Goal: Communication & Community: Answer question/provide support

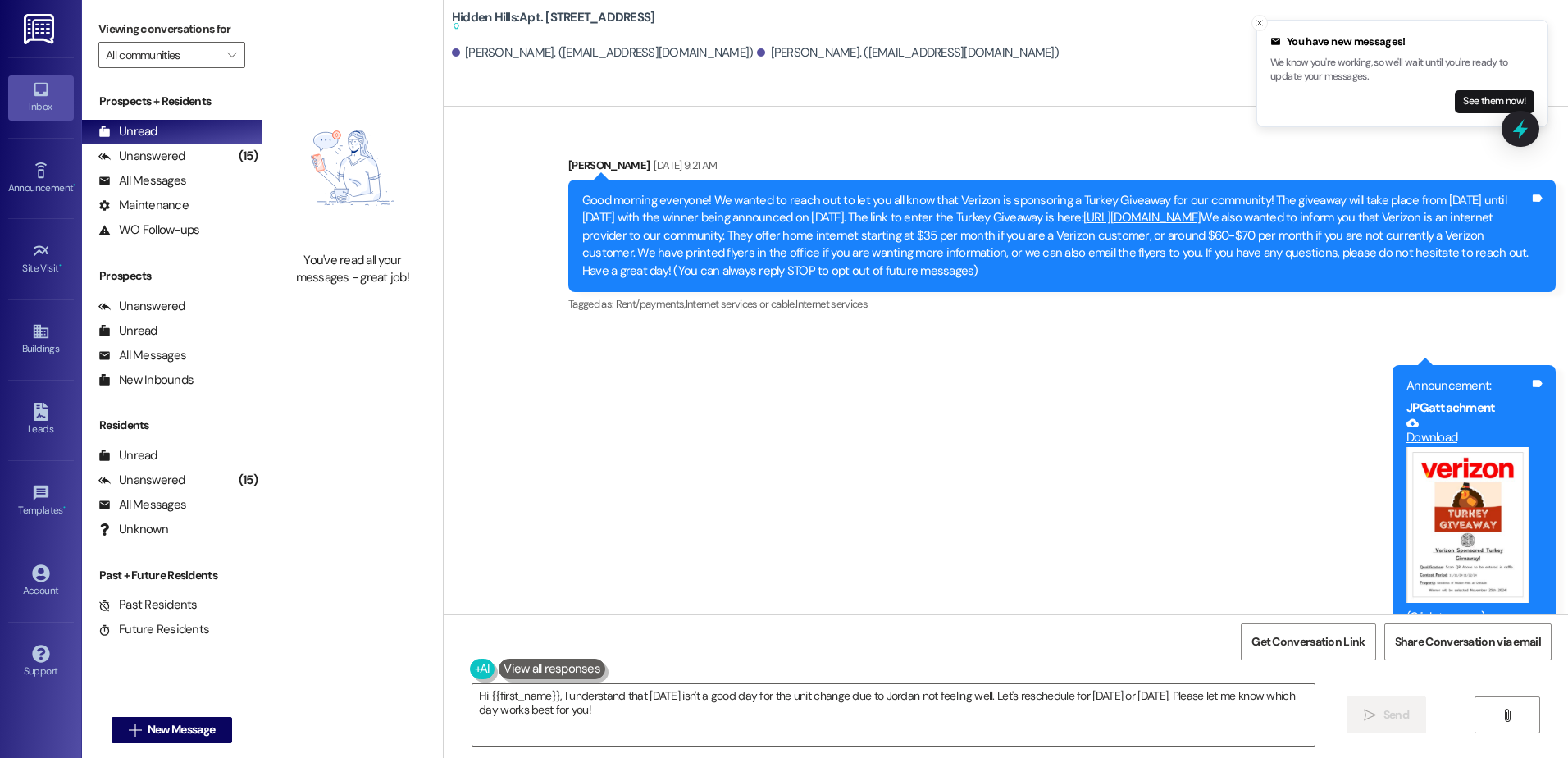
scroll to position [12472, 0]
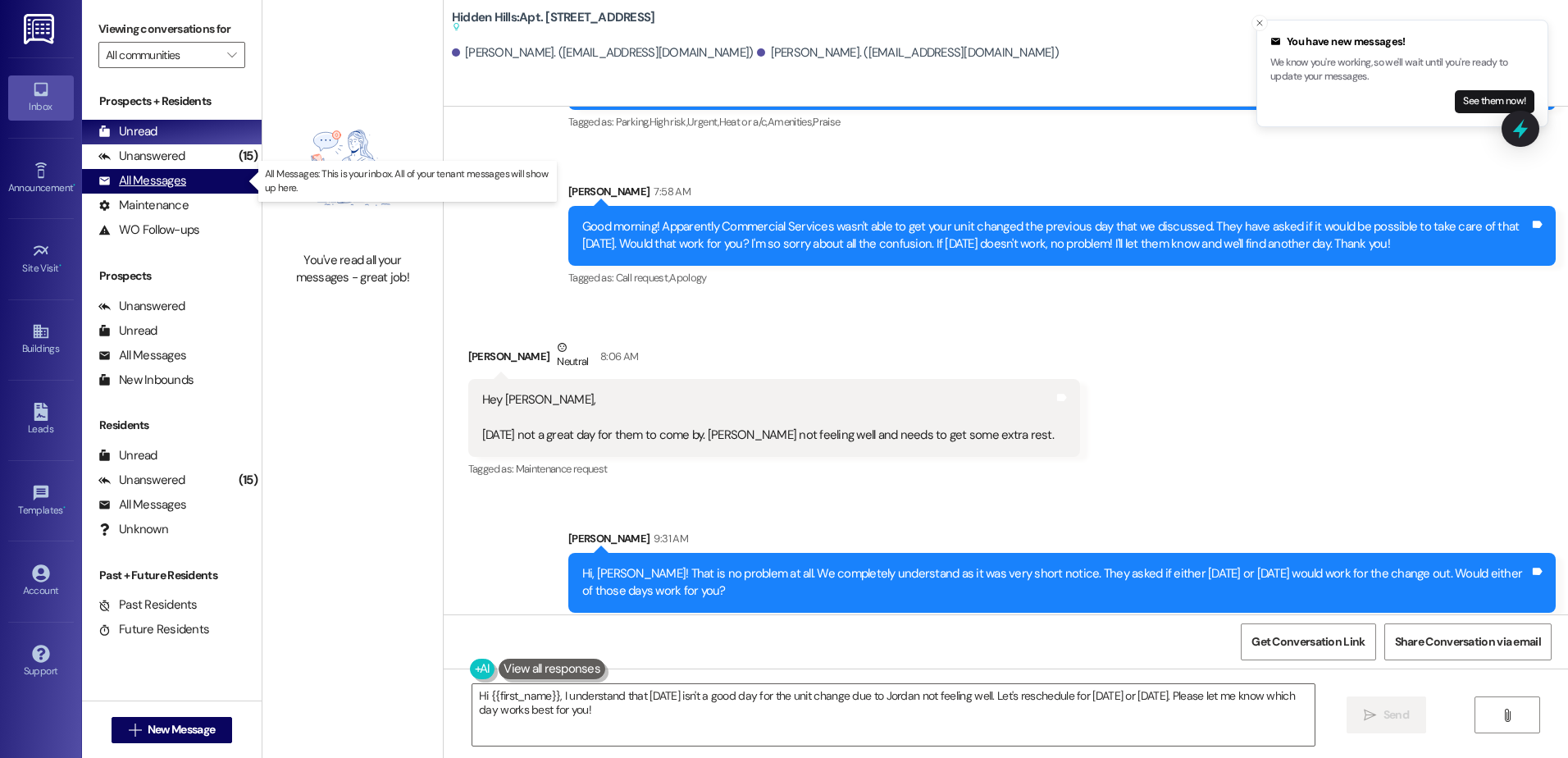
click at [155, 184] on div "All Messages" at bounding box center [143, 181] width 88 height 17
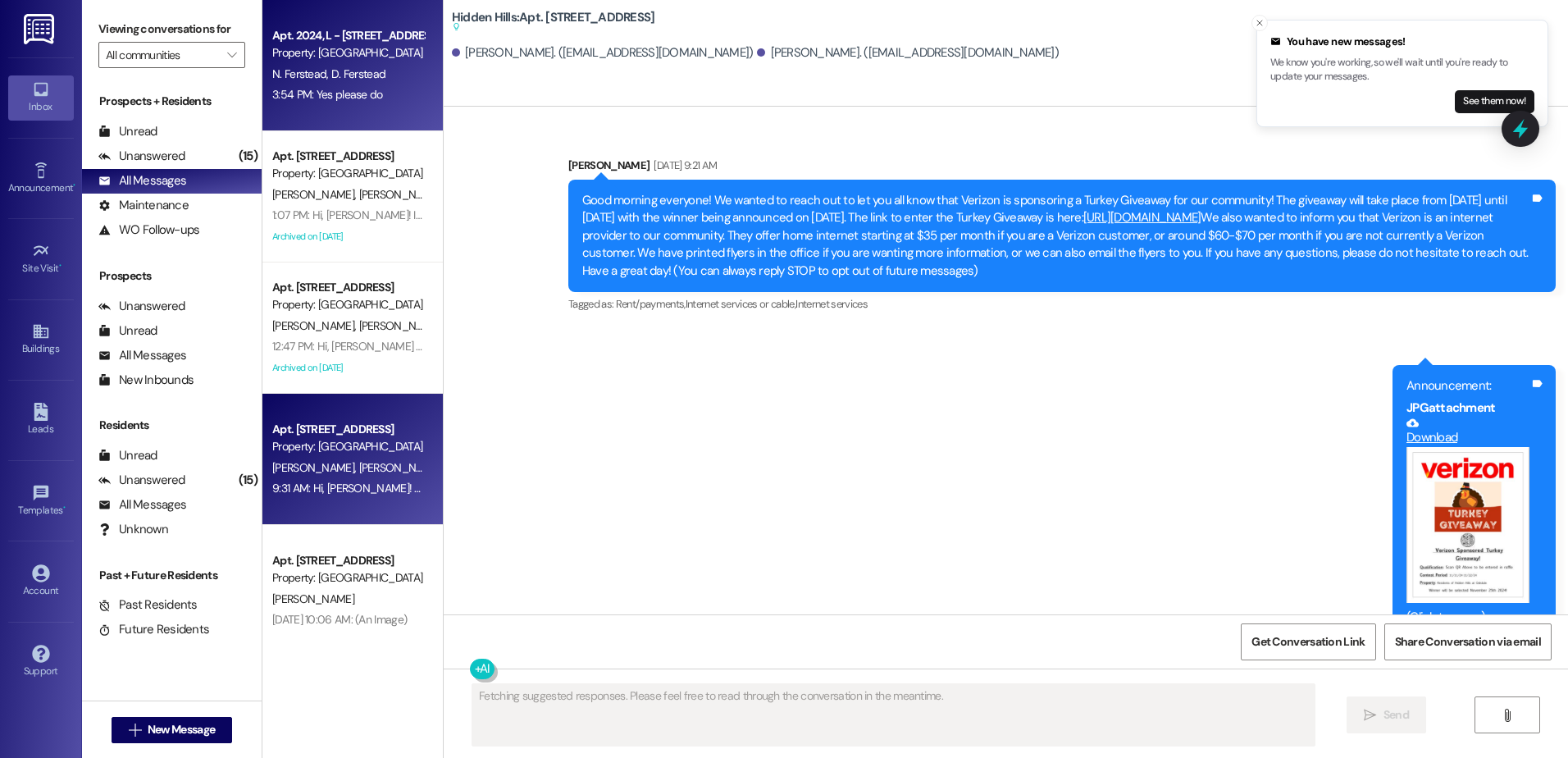
scroll to position [12315, 0]
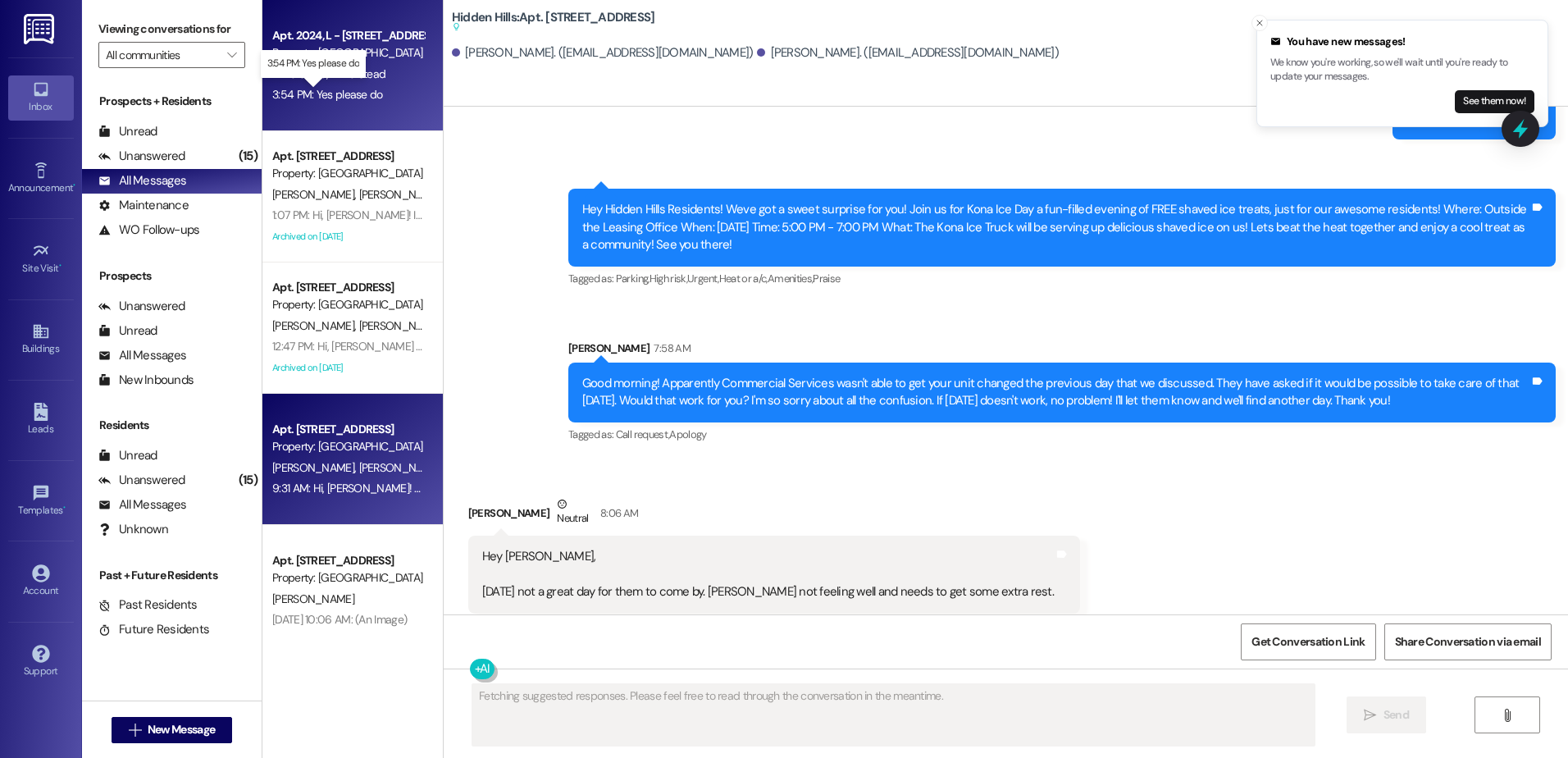
click at [358, 95] on div "3:54 PM: Yes please do 3:54 PM: Yes please do" at bounding box center [327, 94] width 111 height 15
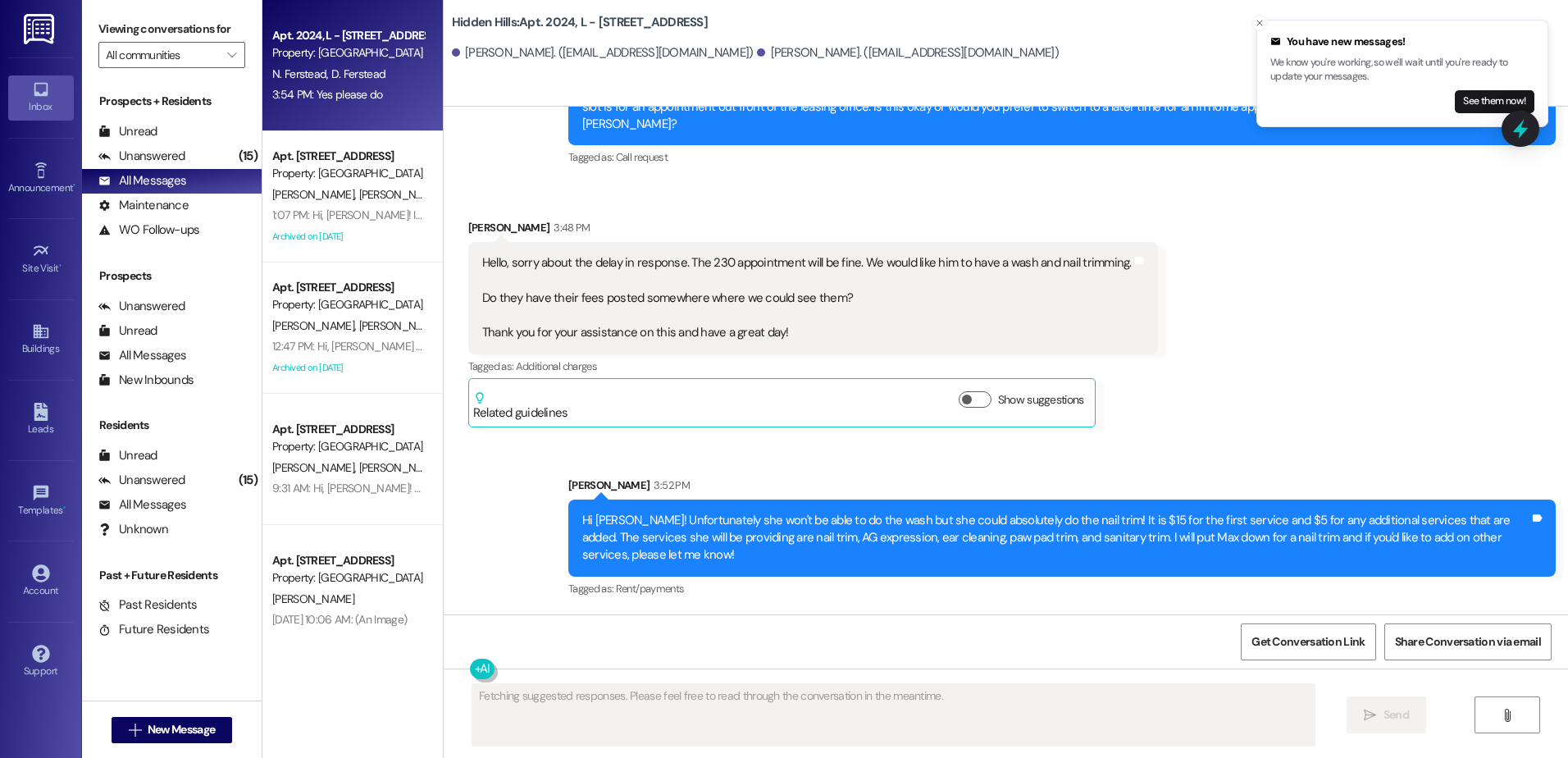
scroll to position [23120, 0]
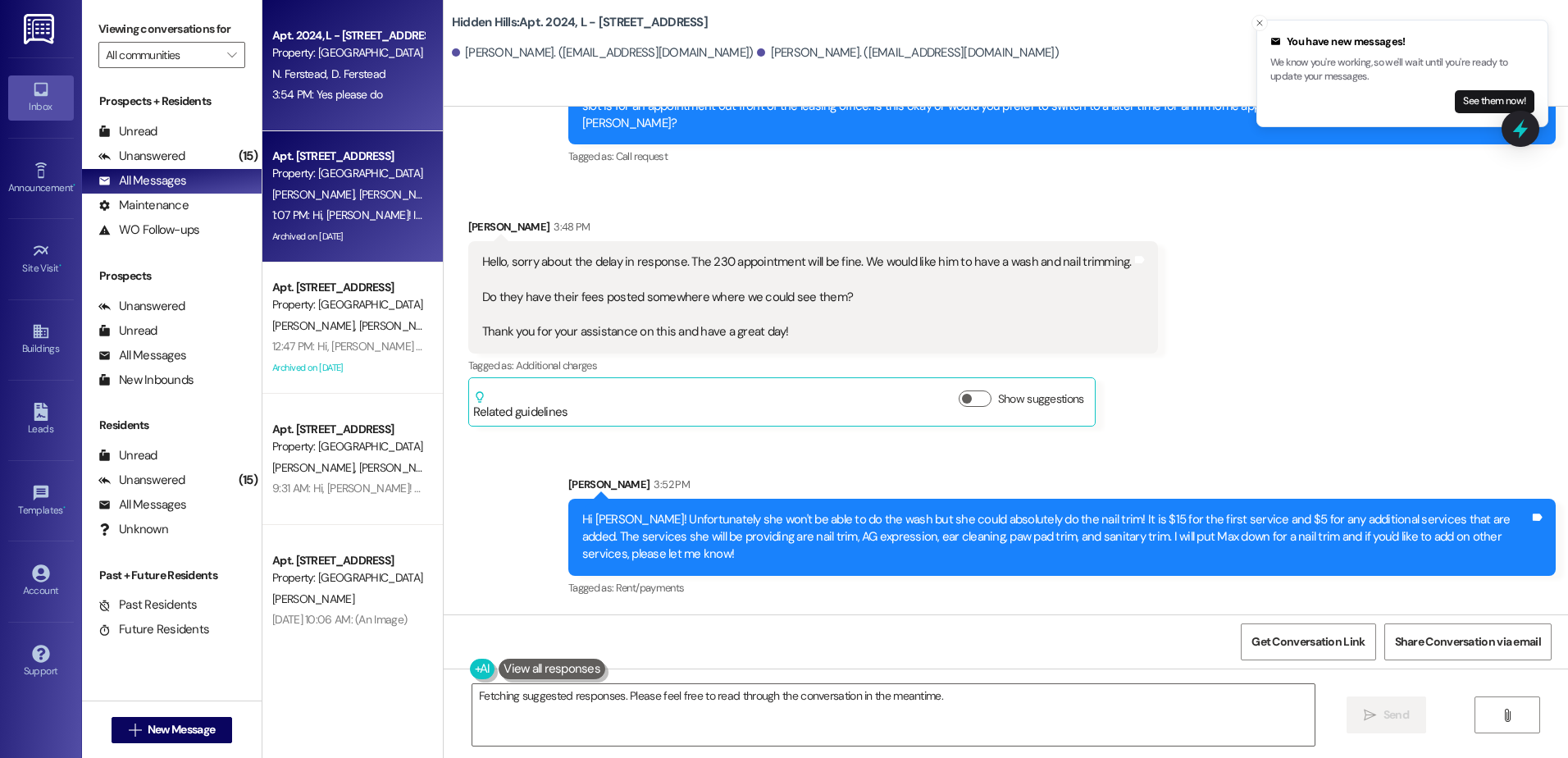
click at [333, 202] on div "[PERSON_NAME] [PERSON_NAME]" at bounding box center [348, 195] width 155 height 20
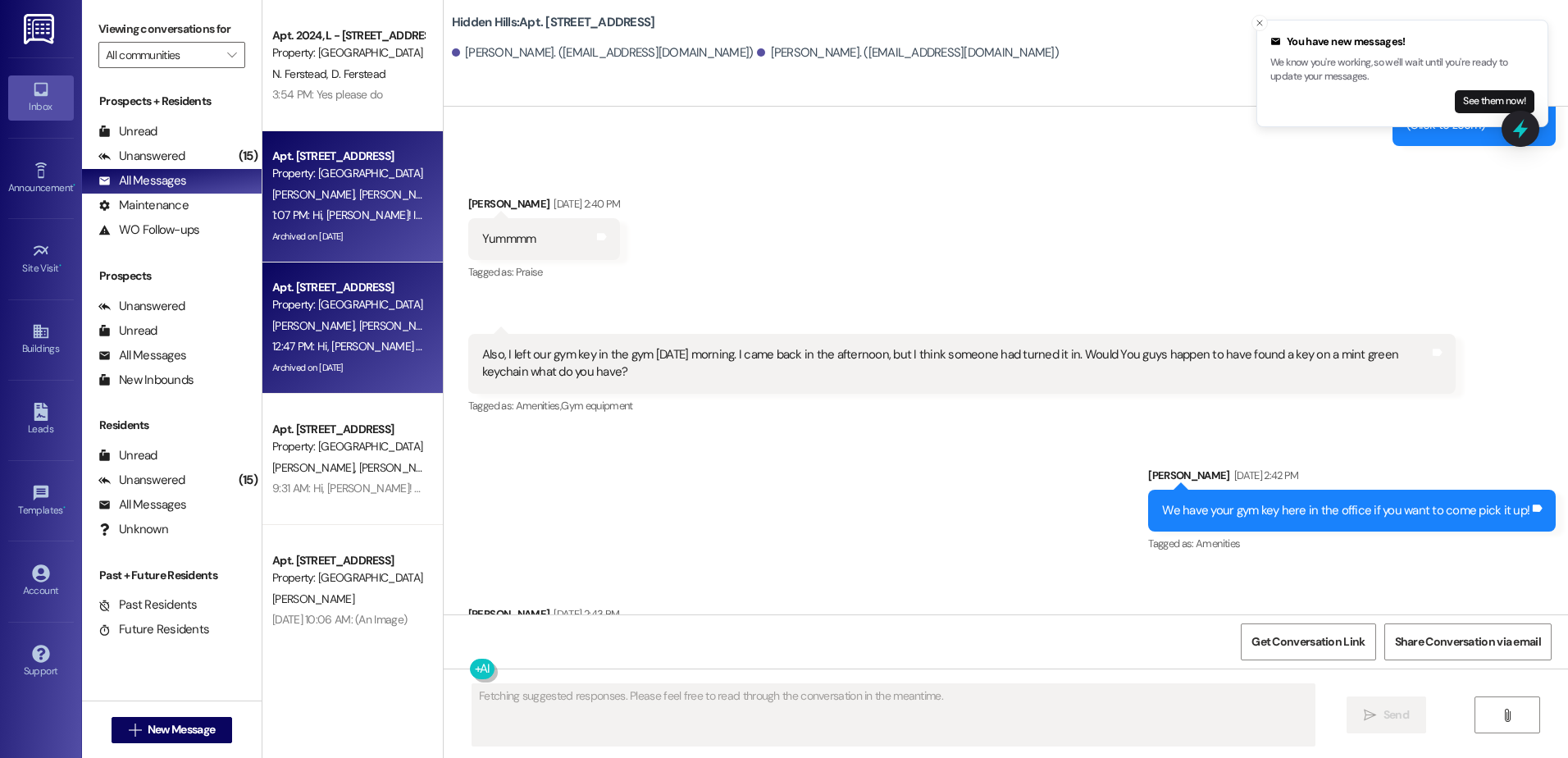
click at [359, 327] on span "[PERSON_NAME]" at bounding box center [400, 326] width 82 height 15
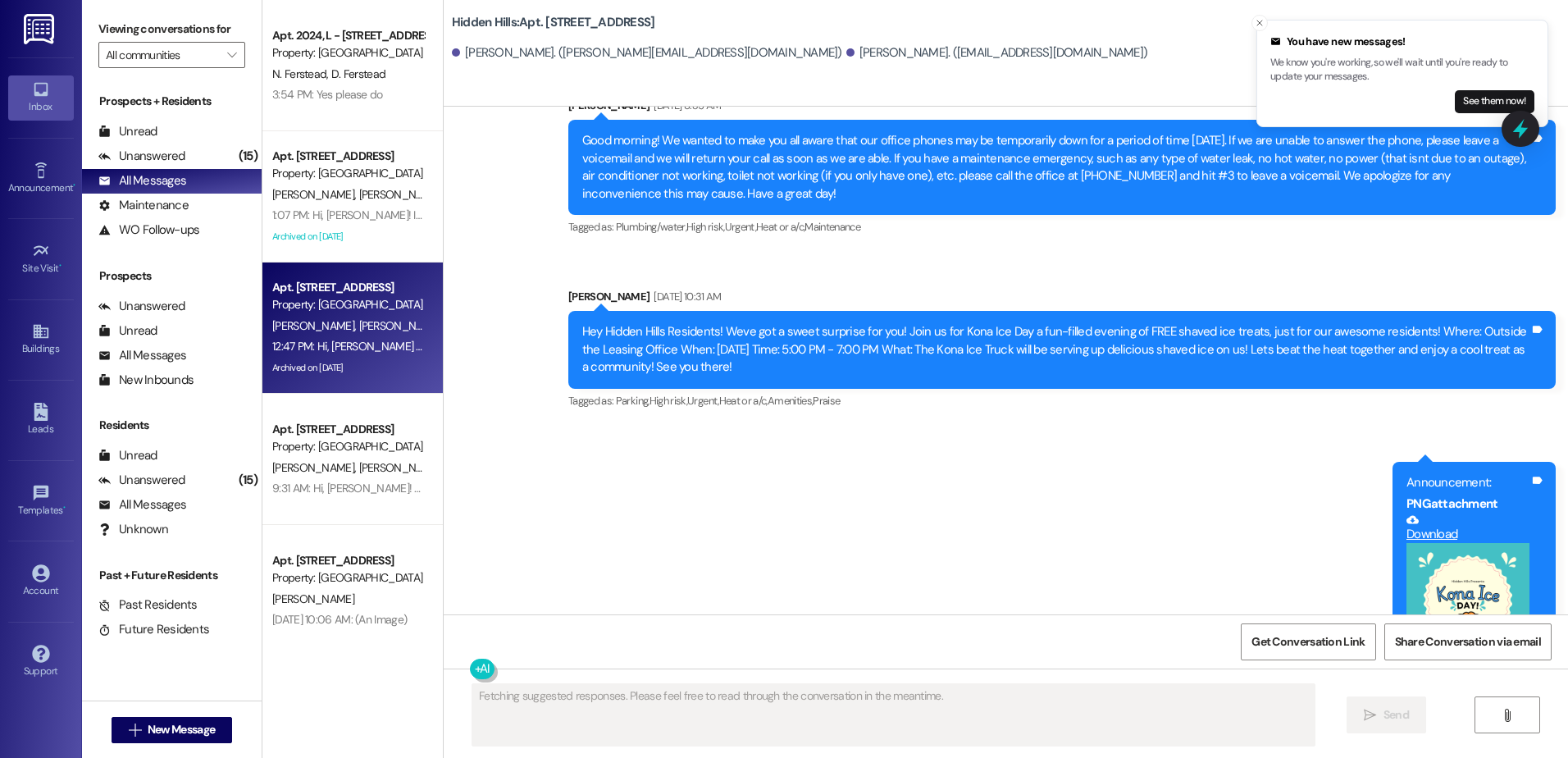
scroll to position [23329, 0]
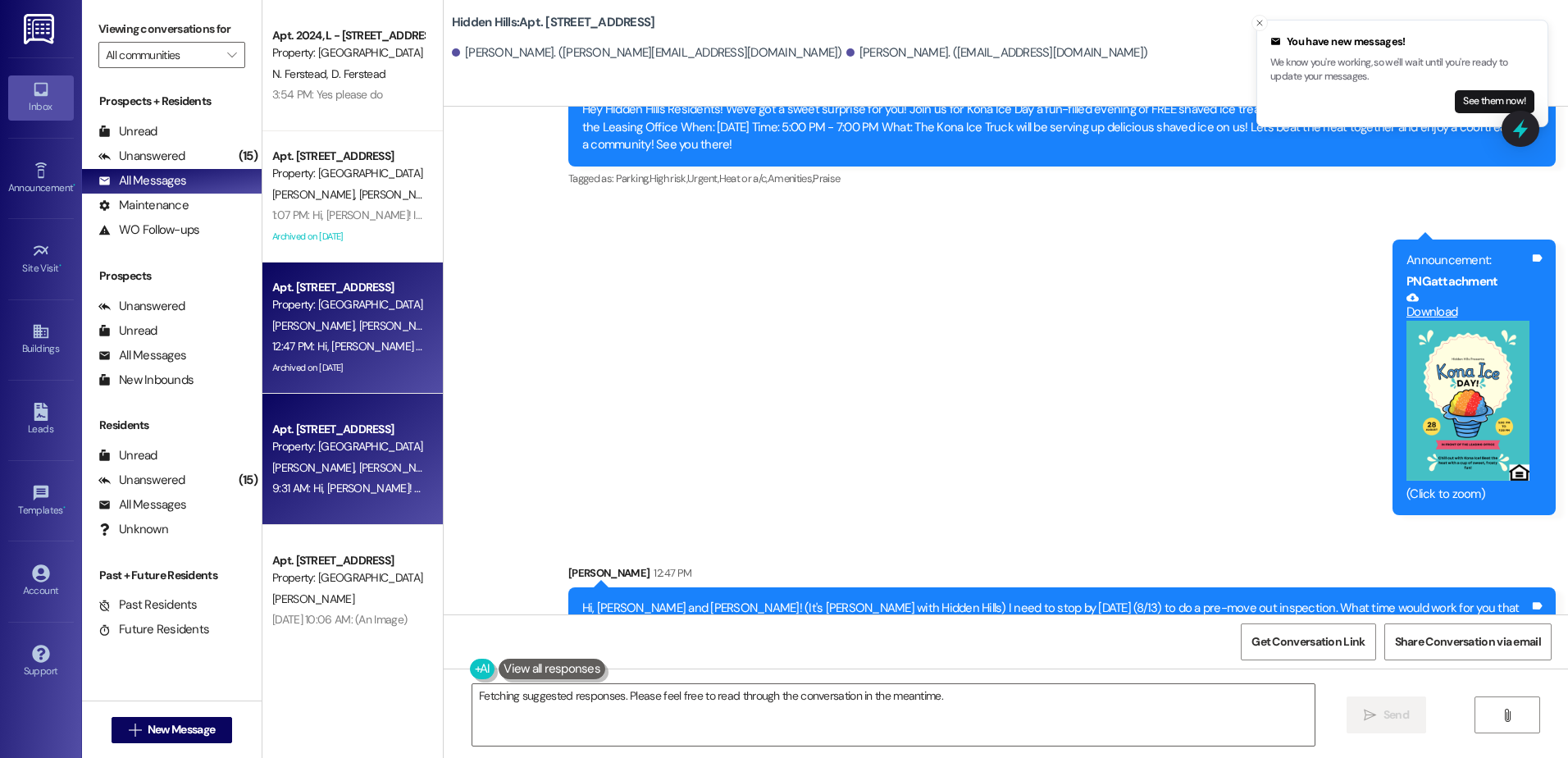
click at [362, 464] on div "[PERSON_NAME] [PERSON_NAME]" at bounding box center [348, 467] width 155 height 20
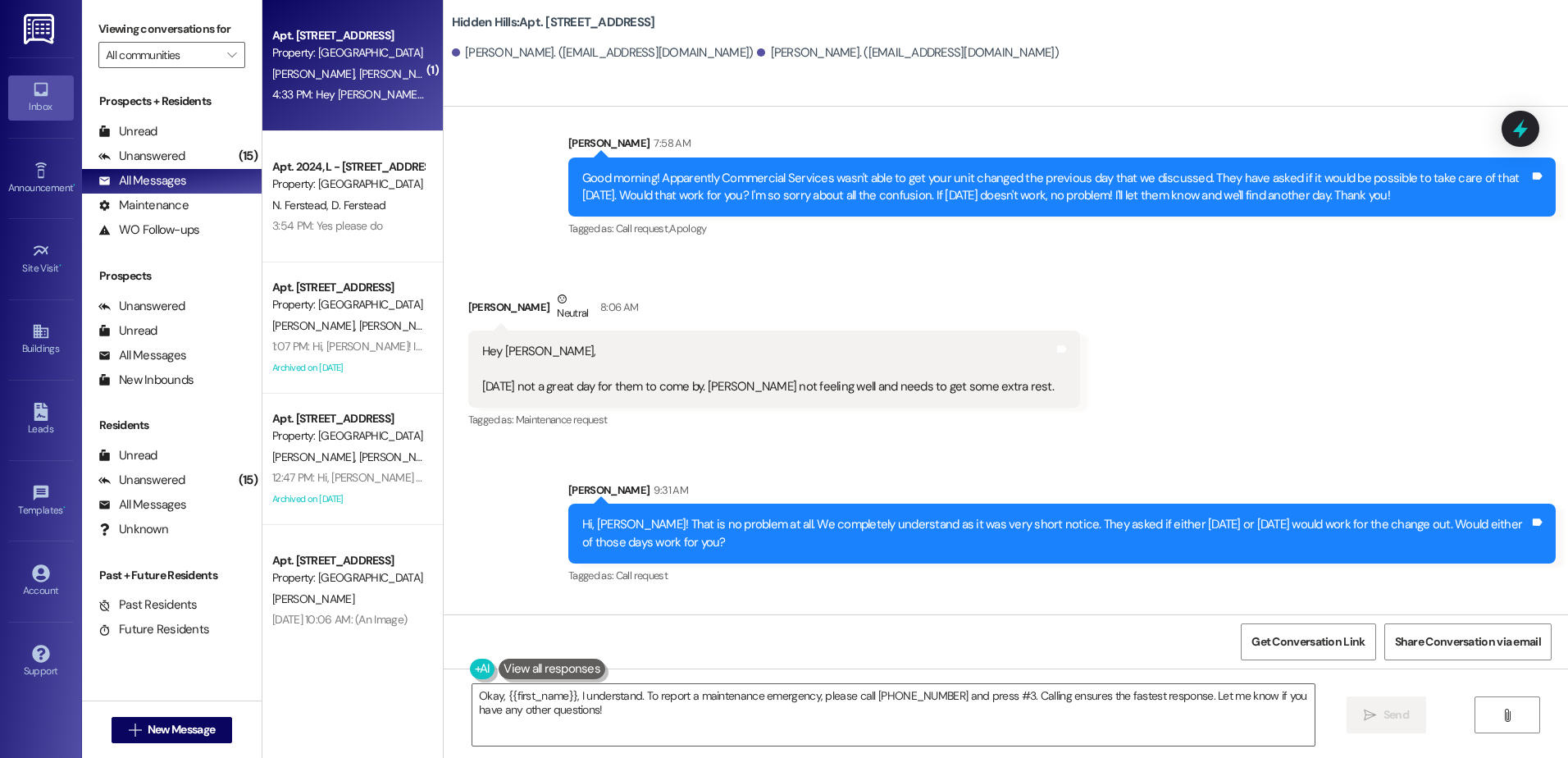
scroll to position [12536, 0]
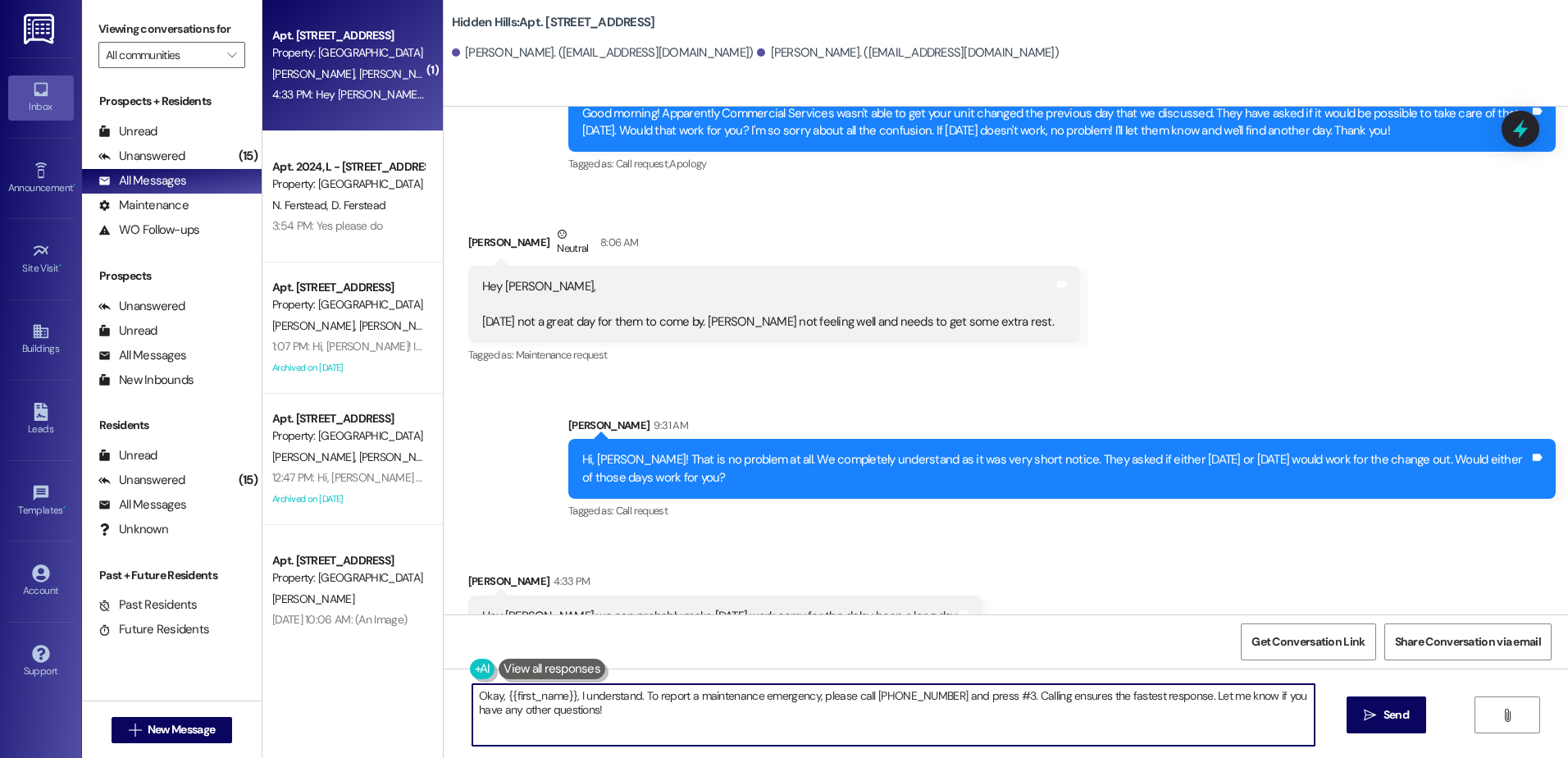
drag, startPoint x: 690, startPoint y: 717, endPoint x: 552, endPoint y: 747, distance: 141.2
click at [463, 699] on div "Hi {{first_name}}, I understand that [DATE] isn't a good day for the unit chang…" at bounding box center [884, 714] width 843 height 63
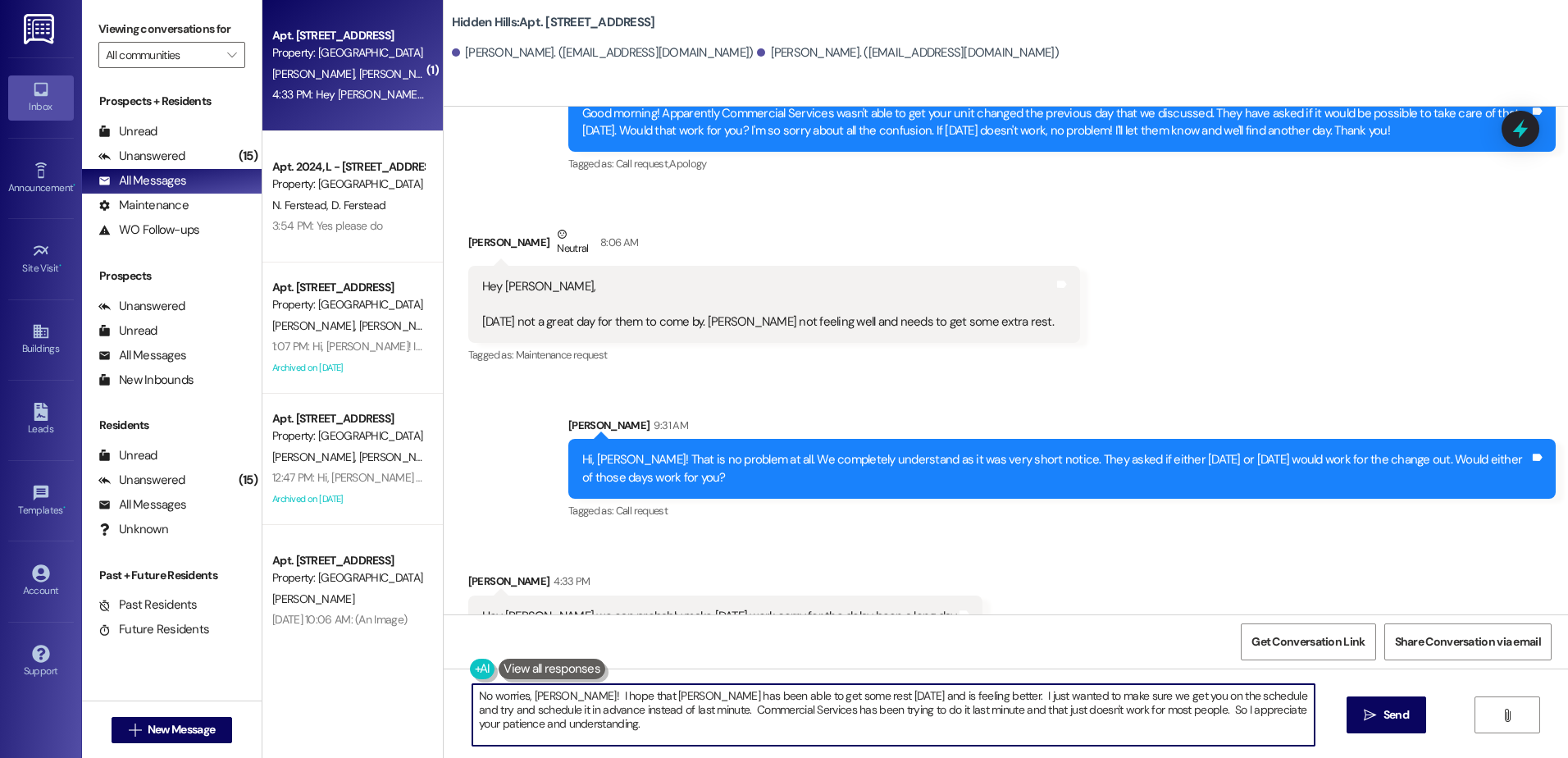
click at [567, 696] on textarea "No worries, [PERSON_NAME]! I hope that [PERSON_NAME] has been able to get some …" at bounding box center [893, 714] width 841 height 61
click at [713, 724] on textarea "No worries, [PERSON_NAME]! Thank you for getting back to me. I hope that [PERSO…" at bounding box center [893, 714] width 841 height 61
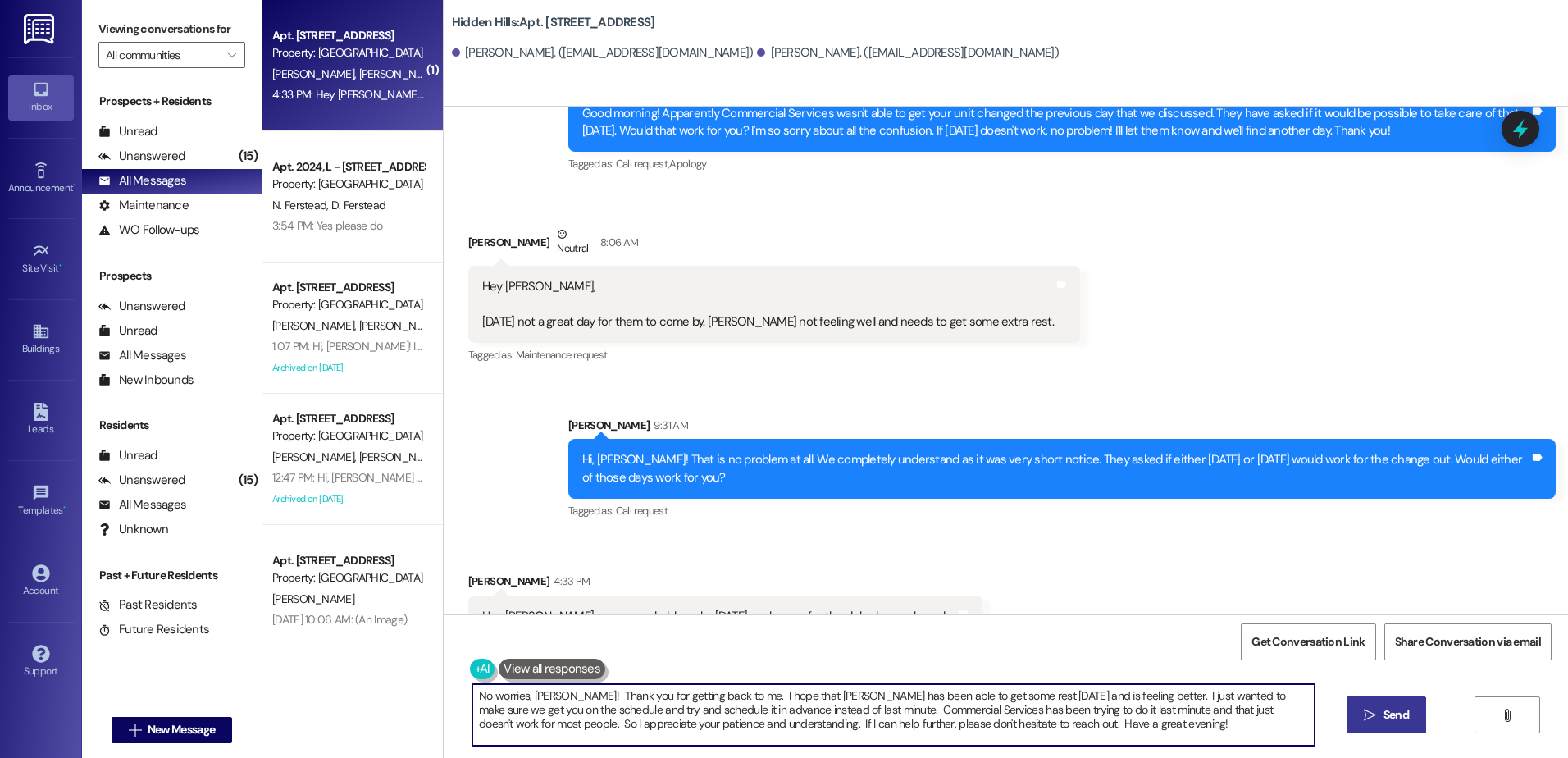
type textarea "No worries, [PERSON_NAME]! Thank you for getting back to me. I hope that [PERSO…"
click at [1396, 713] on span "Send" at bounding box center [1396, 714] width 25 height 17
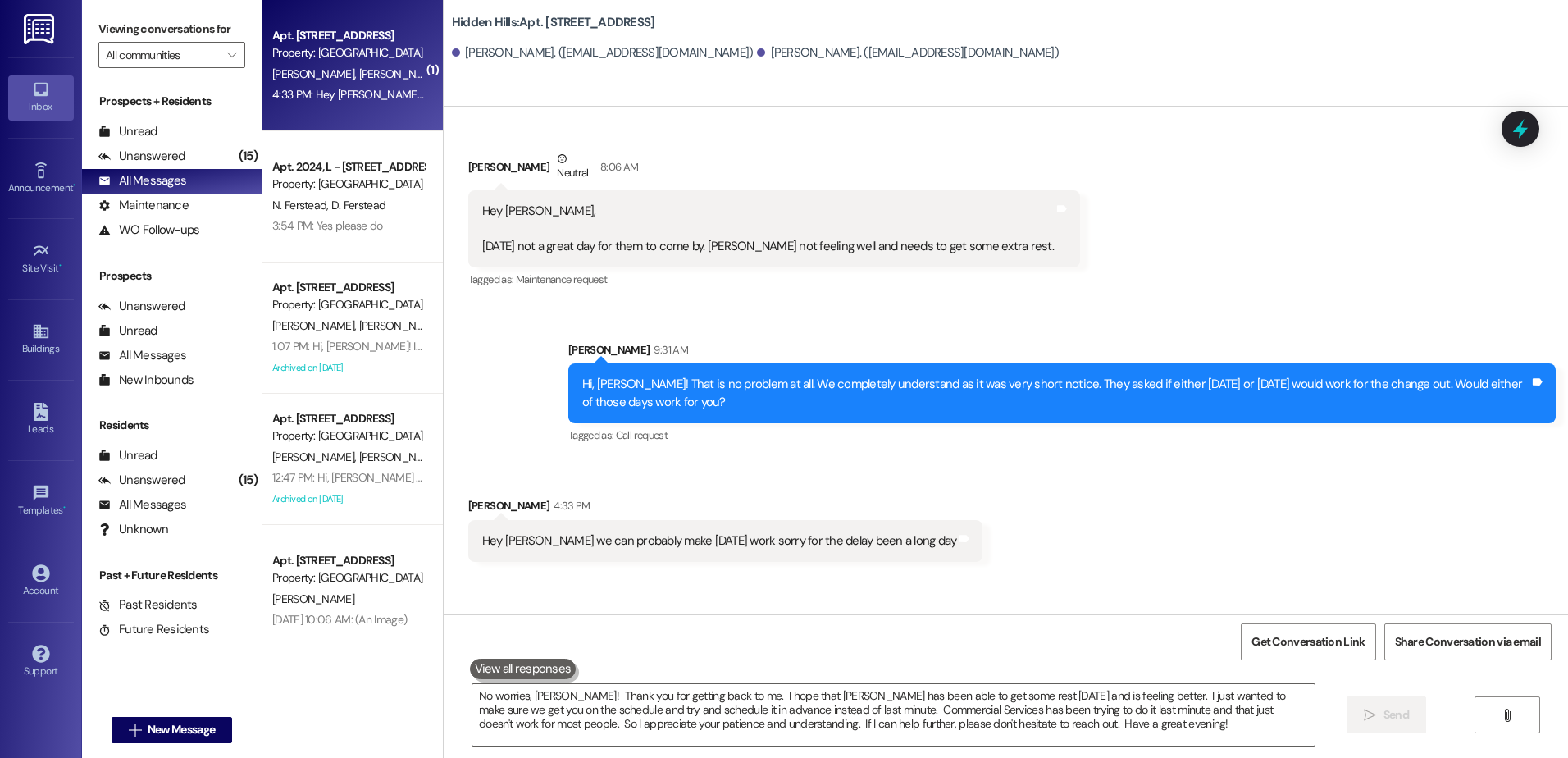
scroll to position [12686, 0]
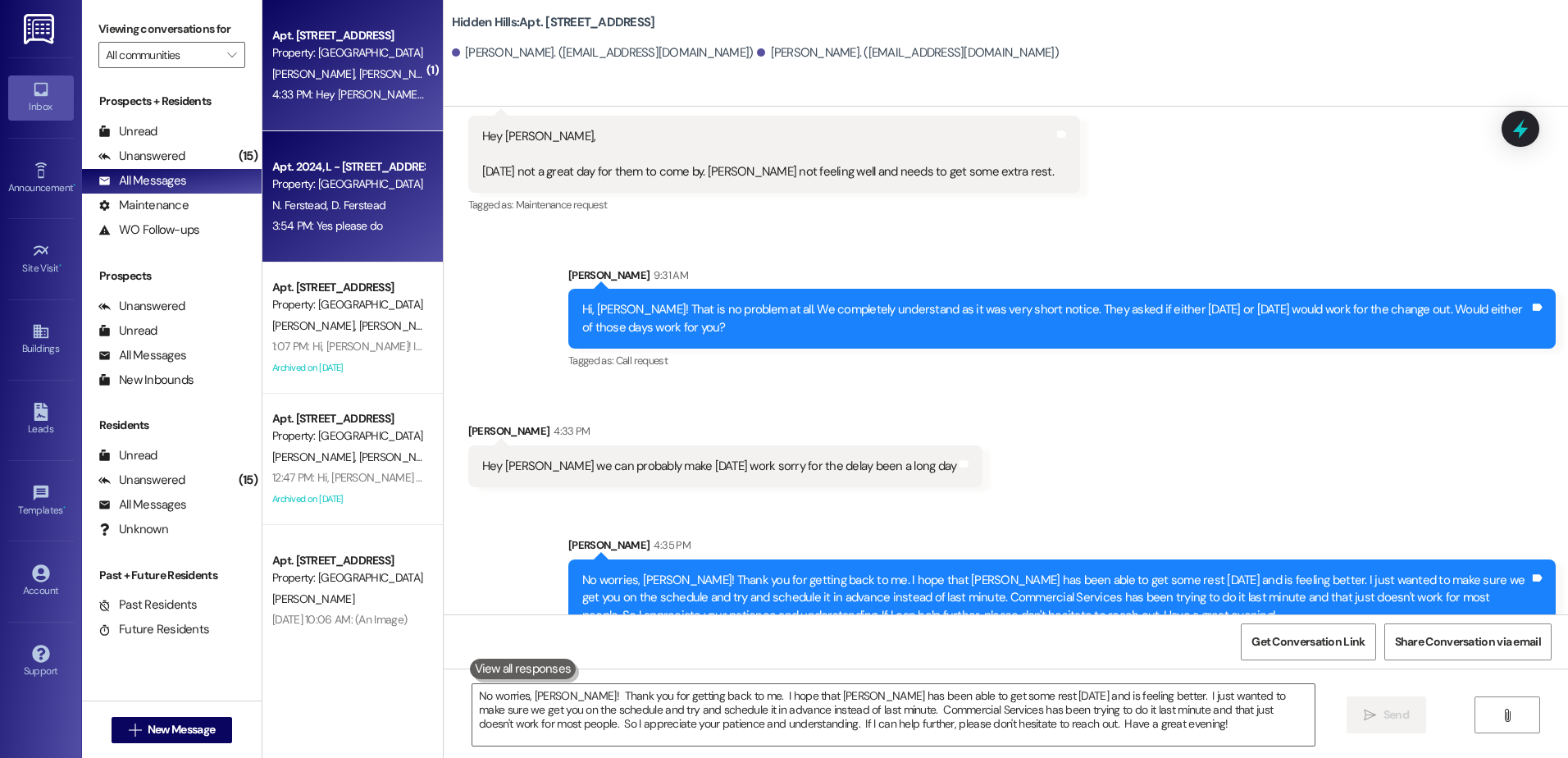
click at [343, 205] on span "D. Ferstead" at bounding box center [359, 205] width 54 height 15
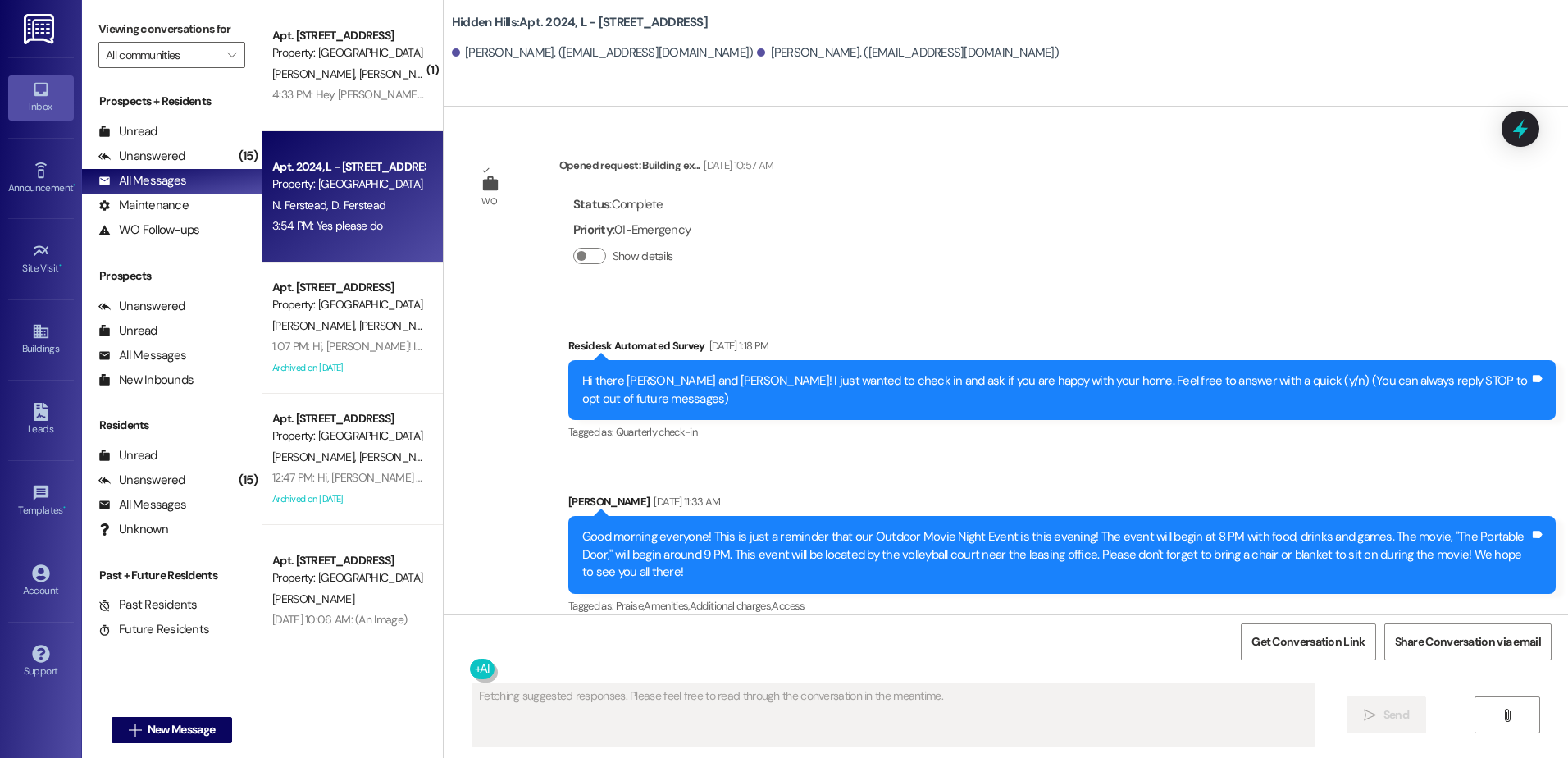
scroll to position [23120, 0]
